Goal: Task Accomplishment & Management: Use online tool/utility

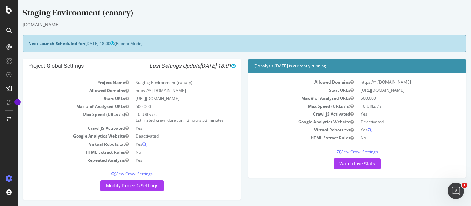
click at [116, 14] on div "Staging Environment (canary)" at bounding box center [244, 14] width 443 height 14
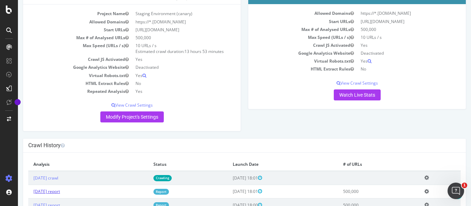
scroll to position [103, 0]
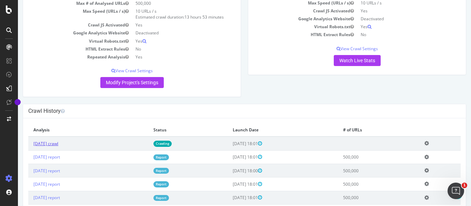
click at [58, 143] on link "2025 Aug. 28th crawl" at bounding box center [45, 144] width 25 height 6
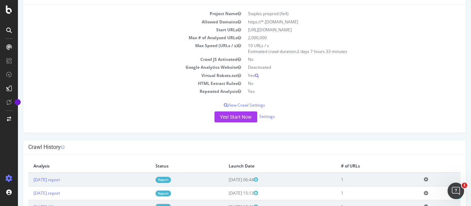
scroll to position [138, 0]
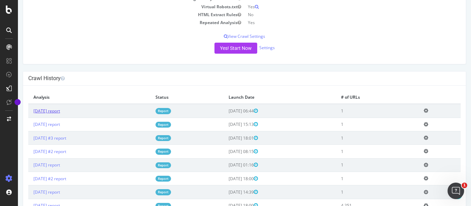
click at [60, 112] on link "2025 Aug. 29th report" at bounding box center [46, 111] width 27 height 6
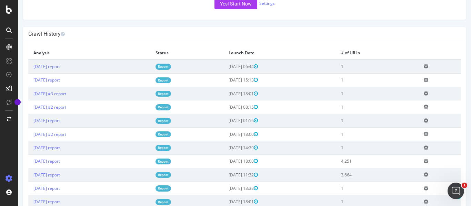
scroll to position [113, 0]
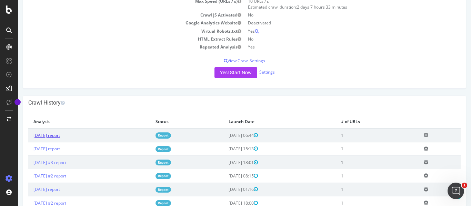
click at [60, 135] on link "2025 Aug. 29th report" at bounding box center [46, 136] width 27 height 6
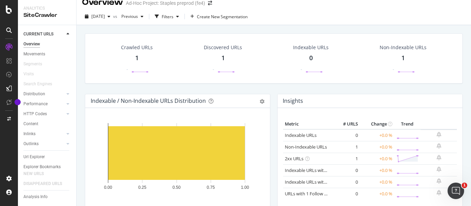
scroll to position [4, 0]
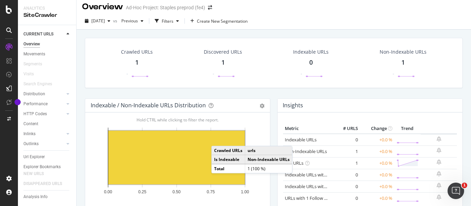
click at [430, 19] on div "2025 Aug. 29th vs Previous Filters Create New Segmentation" at bounding box center [274, 23] width 394 height 14
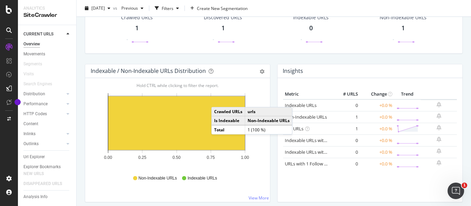
scroll to position [0, 0]
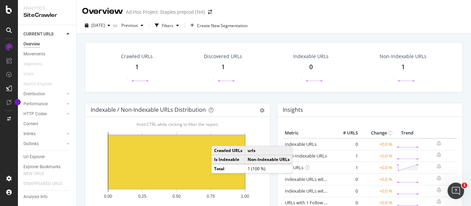
click at [318, 93] on div "Crawled URLs 1 - Discovered URLs 1 - Indexable URLs 0 - Non-Indexable URLs 1 -" at bounding box center [273, 72] width 385 height 61
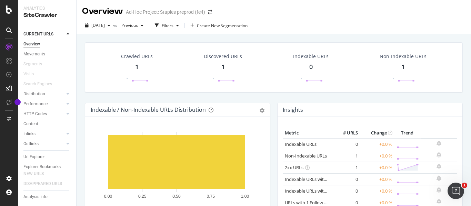
click at [257, 135] on icon "0.00 0.25 0.50 0.75 1.00" at bounding box center [176, 168] width 171 height 80
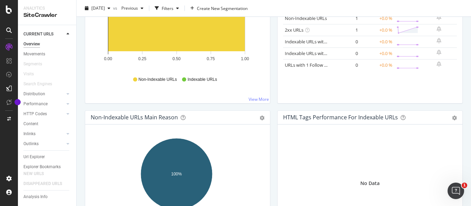
scroll to position [207, 0]
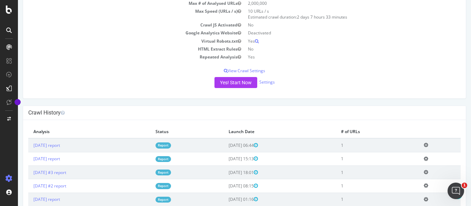
scroll to position [69, 0]
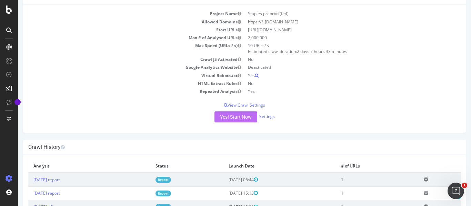
click at [235, 117] on button "Yes! Start Now" at bounding box center [235, 117] width 43 height 11
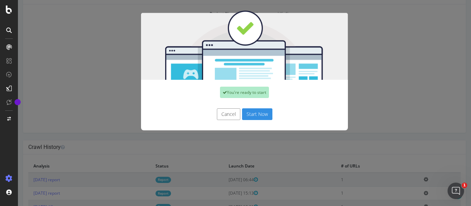
click at [255, 112] on button "Start Now" at bounding box center [257, 115] width 30 height 12
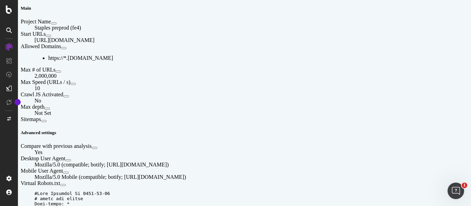
scroll to position [207, 0]
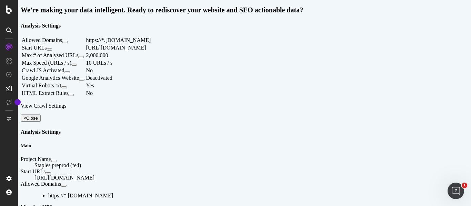
scroll to position [69, 0]
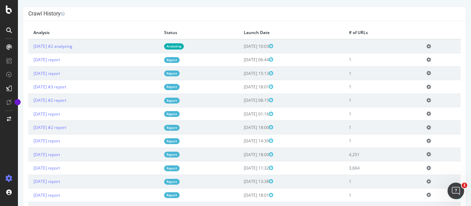
scroll to position [103, 0]
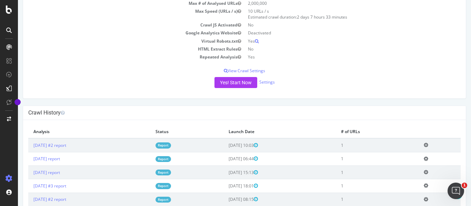
scroll to position [138, 0]
